Goal: Information Seeking & Learning: Find specific fact

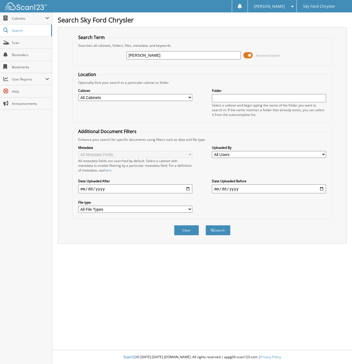
type input "[PERSON_NAME]"
click at [206, 225] on button "Search" at bounding box center [218, 230] width 25 height 10
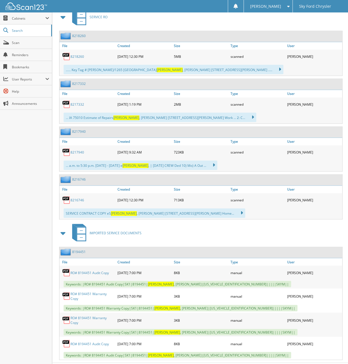
scroll to position [260, 0]
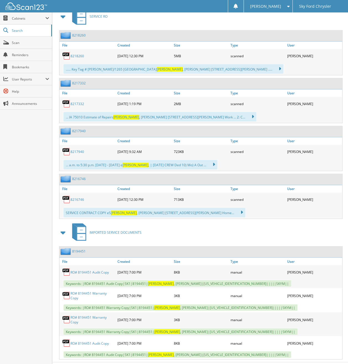
click at [67, 248] on img at bounding box center [67, 251] width 12 height 7
click at [93, 270] on link "RO# 8194451 Audit Copy" at bounding box center [90, 272] width 38 height 5
click at [98, 291] on link "RO# 8194451 Warranty Copy" at bounding box center [93, 295] width 44 height 9
click at [76, 197] on link "8216746" at bounding box center [78, 199] width 14 height 5
click at [79, 149] on link "8217940" at bounding box center [78, 151] width 14 height 5
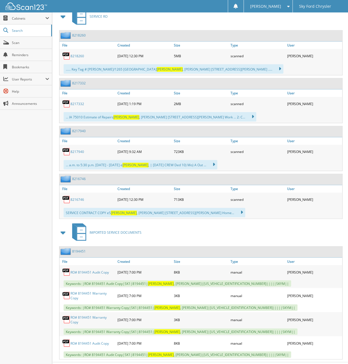
click at [73, 197] on link "8216746" at bounding box center [78, 199] width 14 height 5
click at [75, 149] on link "8217940" at bounding box center [78, 151] width 14 height 5
click at [76, 102] on link "8217332" at bounding box center [78, 104] width 14 height 5
click at [77, 54] on link "8218260" at bounding box center [78, 56] width 14 height 5
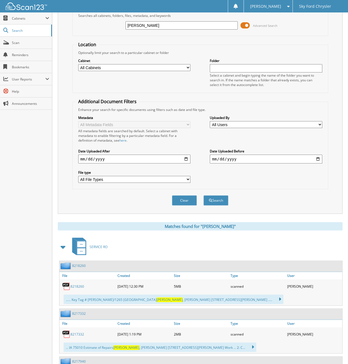
scroll to position [0, 0]
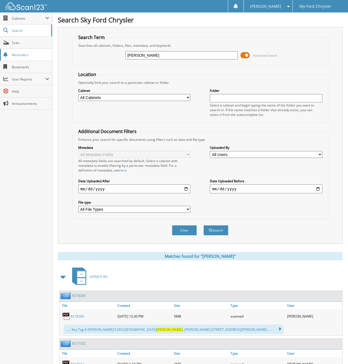
drag, startPoint x: 167, startPoint y: 54, endPoint x: 14, endPoint y: 54, distance: 153.2
click at [14, 54] on body "Christine C. Settings Logout Sky Ford Chrysler Close Cabinets My Company Email …" at bounding box center [174, 318] width 348 height 636
type input "8218"
click at [204, 225] on button "Search" at bounding box center [216, 230] width 25 height 10
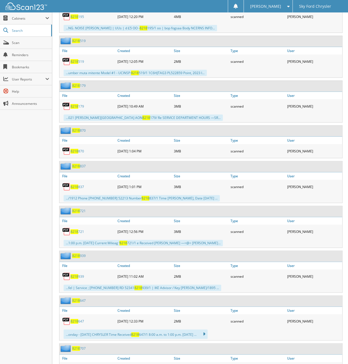
scroll to position [1032, 0]
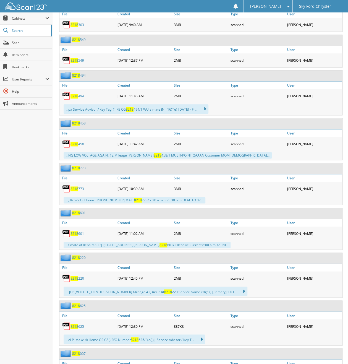
scroll to position [2338, 0]
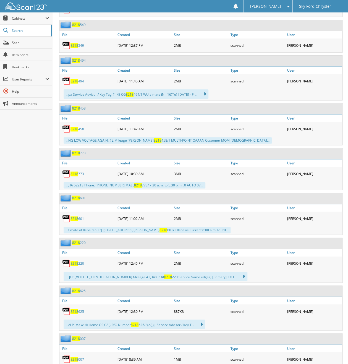
click at [77, 216] on span "8218" at bounding box center [75, 218] width 8 height 5
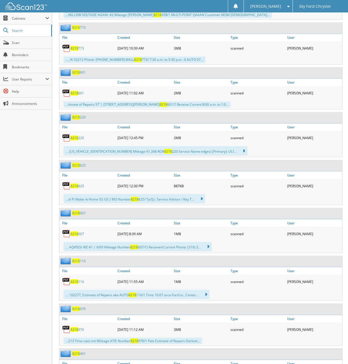
scroll to position [2486, 0]
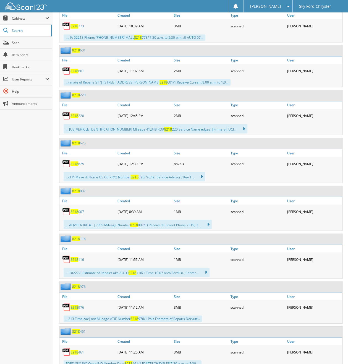
click at [77, 305] on span "8218" at bounding box center [75, 307] width 8 height 5
click at [66, 303] on img at bounding box center [66, 307] width 8 height 8
click at [76, 305] on span "8218" at bounding box center [75, 307] width 8 height 5
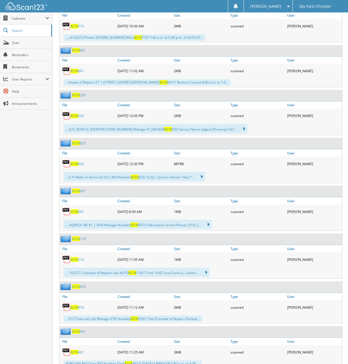
click at [78, 305] on link "8218 976" at bounding box center [78, 307] width 14 height 5
click at [74, 305] on span "8218" at bounding box center [75, 307] width 8 height 5
click at [67, 303] on img at bounding box center [66, 307] width 8 height 8
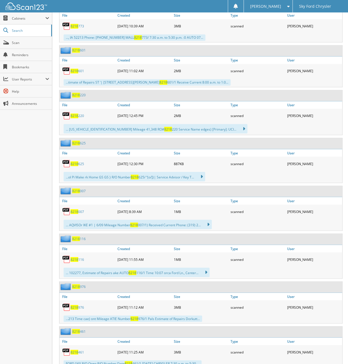
click at [76, 284] on span "8218" at bounding box center [76, 286] width 8 height 5
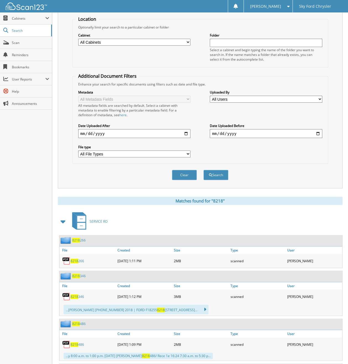
click at [186, 129] on input "date" at bounding box center [134, 133] width 112 height 9
type input "[DATE]"
click at [214, 170] on button "Search" at bounding box center [216, 175] width 25 height 10
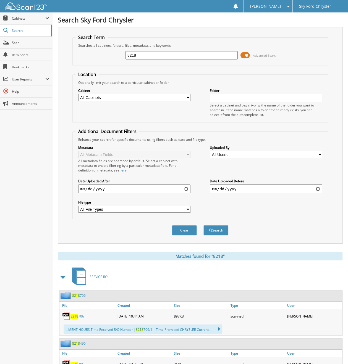
click at [168, 206] on select "All File Types DOCX JPG PDF PNG WEBP" at bounding box center [134, 209] width 112 height 7
click at [163, 206] on select "All File Types DOCX JPG PDF PNG WEBP" at bounding box center [134, 209] width 112 height 7
click at [183, 98] on select "All Cabinets ACCOUNTS PAYABLE CAR DEALS IMPORTED ACCOUNTING IMPORTED CAR DEALS …" at bounding box center [134, 97] width 112 height 7
select select "51246"
click at [78, 94] on select "All Cabinets ACCOUNTS PAYABLE CAR DEALS IMPORTED ACCOUNTING IMPORTED CAR DEALS …" at bounding box center [134, 97] width 112 height 7
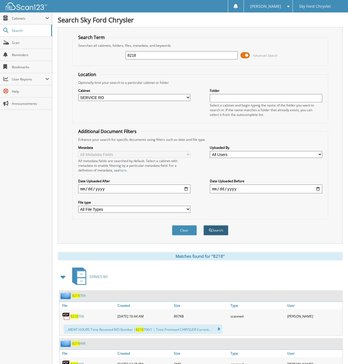
click at [217, 225] on button "Search" at bounding box center [216, 230] width 25 height 10
drag, startPoint x: 144, startPoint y: 56, endPoint x: 79, endPoint y: 51, distance: 65.2
click at [80, 51] on div "8218 Advanced Search" at bounding box center [201, 55] width 250 height 15
paste input "[US_VEHICLE_IDENTIFICATION_NUMBER]"
type input "[US_VEHICLE_IDENTIFICATION_NUMBER]"
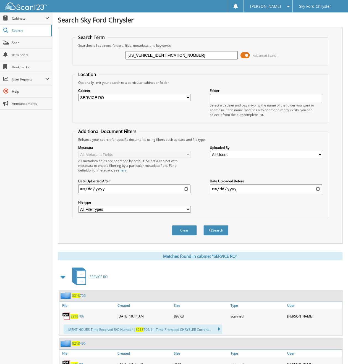
click at [204, 225] on button "Search" at bounding box center [216, 230] width 25 height 10
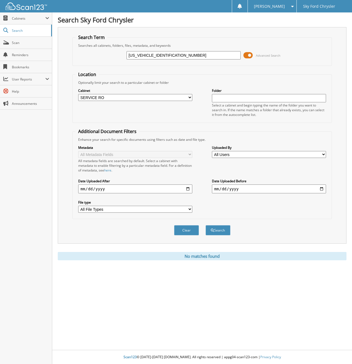
click at [188, 94] on select "All Cabinets ACCOUNTS PAYABLE CAR DEALS IMPORTED ACCOUNTING IMPORTED CAR DEALS …" at bounding box center [135, 97] width 114 height 7
select select
click at [78, 94] on select "All Cabinets ACCOUNTS PAYABLE CAR DEALS IMPORTED ACCOUNTING IMPORTED CAR DEALS …" at bounding box center [135, 97] width 114 height 7
click at [219, 225] on button "Search" at bounding box center [218, 230] width 25 height 10
click at [155, 55] on input "[US_VEHICLE_IDENTIFICATION_NUMBER]" at bounding box center [184, 55] width 114 height 8
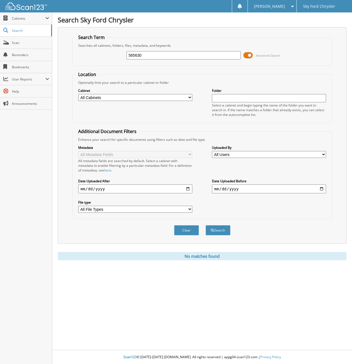
type input "565630"
click at [206, 225] on button "Search" at bounding box center [218, 230] width 25 height 10
drag, startPoint x: 164, startPoint y: 58, endPoint x: 62, endPoint y: 84, distance: 104.6
click at [16, 66] on body "[PERSON_NAME] Settings Logout Sky Ford Chrysler Close Cabinets My Company Email…" at bounding box center [176, 182] width 352 height 364
type input "82186"
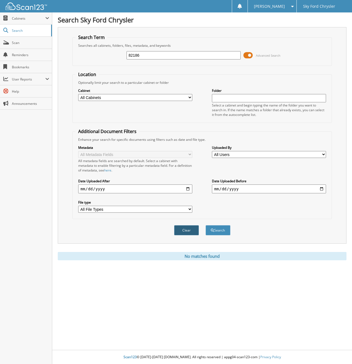
click at [188, 225] on button "Clear" at bounding box center [186, 230] width 25 height 10
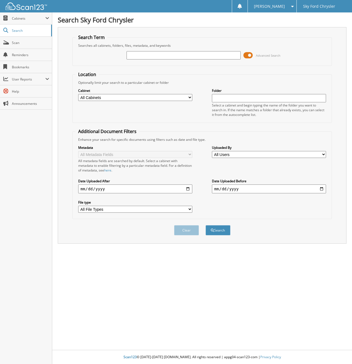
click at [141, 61] on div "Advanced Search" at bounding box center [203, 55] width 254 height 15
click at [159, 56] on input "text" at bounding box center [184, 55] width 114 height 8
type input "82186"
click at [206, 225] on button "Search" at bounding box center [218, 230] width 25 height 10
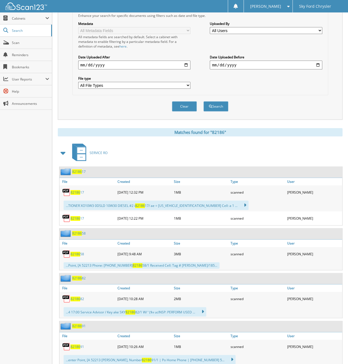
scroll to position [138, 0]
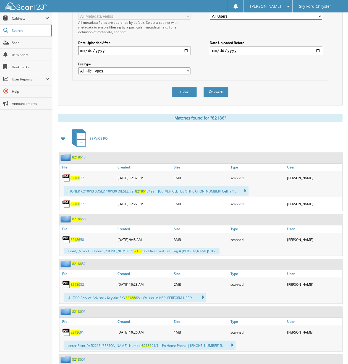
click at [71, 202] on span "82186" at bounding box center [76, 204] width 10 height 5
click at [79, 237] on span "82186" at bounding box center [76, 239] width 10 height 5
click at [78, 282] on span "82186" at bounding box center [76, 284] width 10 height 5
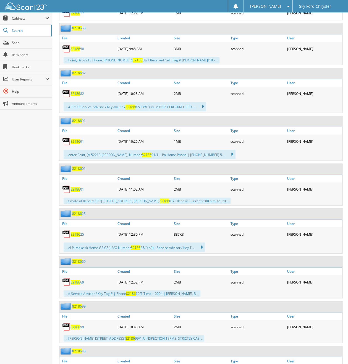
scroll to position [337, 0]
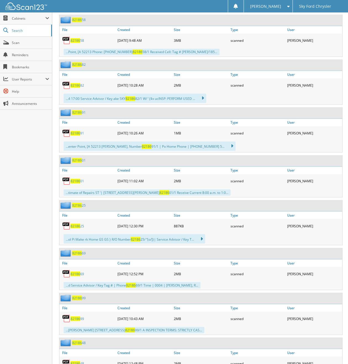
click at [72, 131] on span "82186" at bounding box center [76, 133] width 10 height 5
click at [74, 158] on span "82186" at bounding box center [77, 160] width 10 height 5
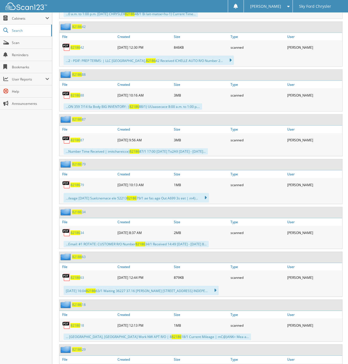
scroll to position [824, 0]
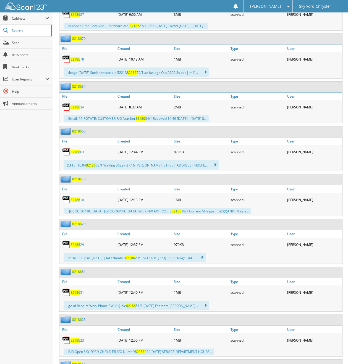
click at [77, 84] on span "82186" at bounding box center [77, 86] width 10 height 5
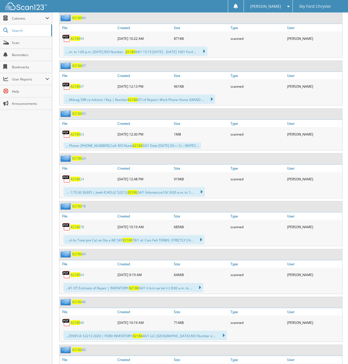
scroll to position [1609, 0]
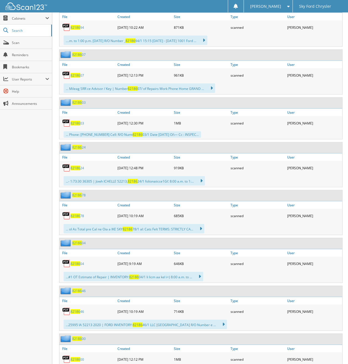
click at [76, 261] on span "82186" at bounding box center [76, 263] width 10 height 5
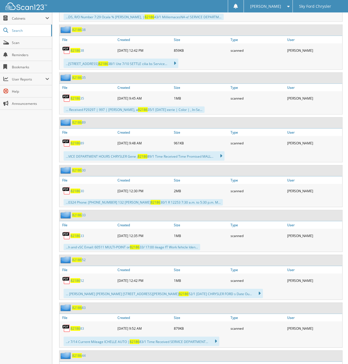
scroll to position [2753, 0]
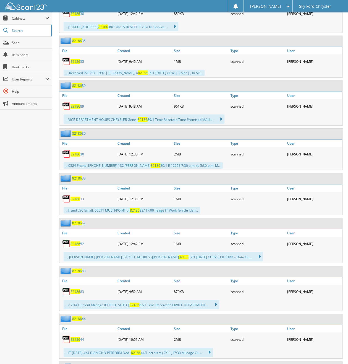
click at [77, 337] on span "82186" at bounding box center [76, 339] width 10 height 5
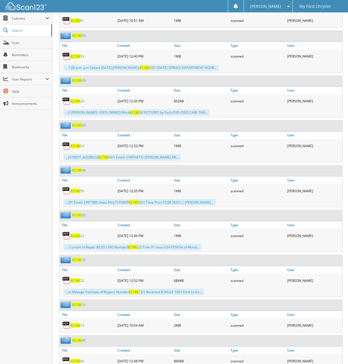
scroll to position [3495, 0]
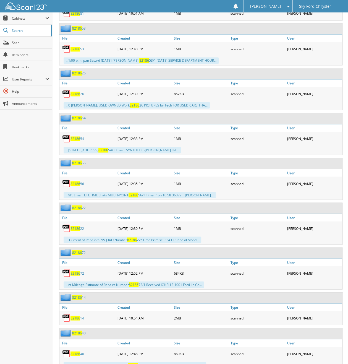
click at [76, 316] on span "82186" at bounding box center [76, 318] width 10 height 5
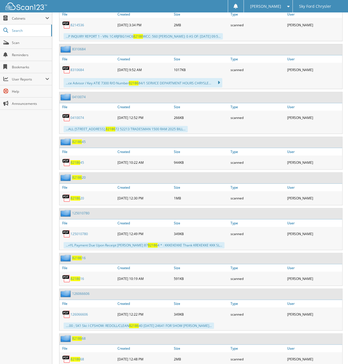
scroll to position [4236, 0]
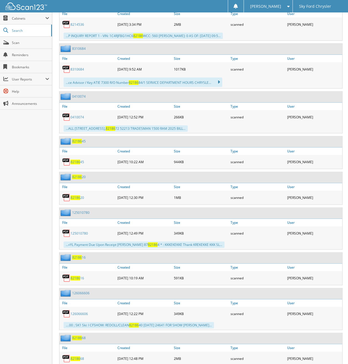
click at [80, 311] on link "126066606" at bounding box center [79, 313] width 17 height 5
